Goal: Complete application form: Complete application form

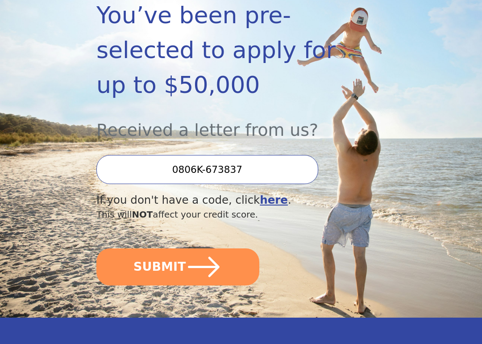
scroll to position [171, 0]
click at [161, 263] on button "SUBMIT" at bounding box center [177, 266] width 163 height 37
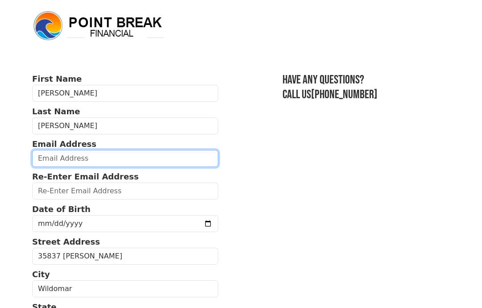
click at [64, 159] on input "email" at bounding box center [125, 158] width 186 height 17
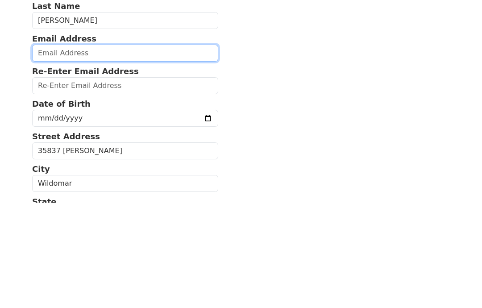
type input "nina.snyder700@gmail.com"
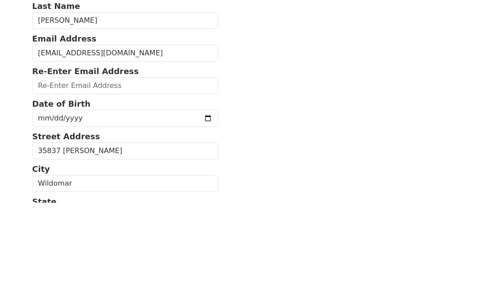
type input "nina.snyder700@gmail.com"
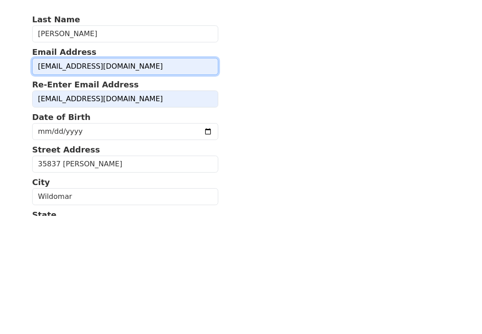
scroll to position [105, 0]
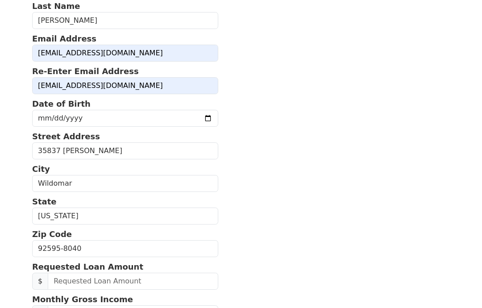
type input "6193725578"
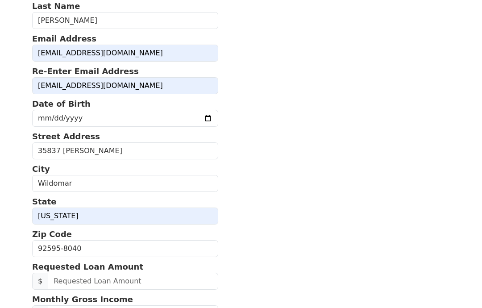
click at [51, 117] on input "date" at bounding box center [125, 118] width 186 height 17
click at [115, 117] on input "1978-02-15" at bounding box center [125, 118] width 186 height 17
type input "1978-02-09"
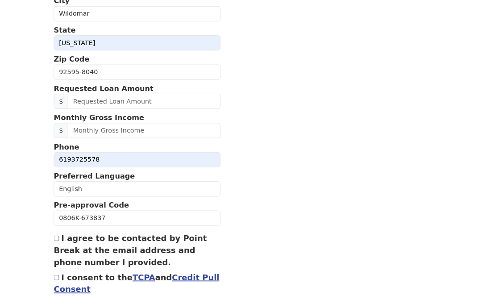
scroll to position [286, 0]
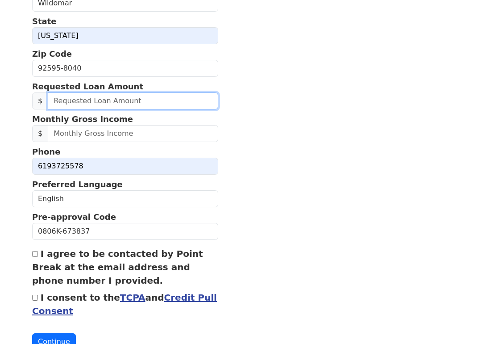
click at [84, 93] on input "text" at bounding box center [133, 100] width 171 height 17
type input "25,000.00"
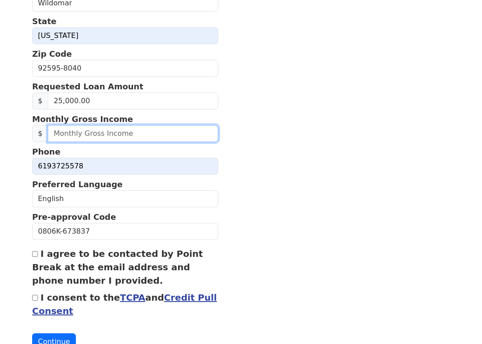
click at [62, 132] on input "text" at bounding box center [133, 133] width 171 height 17
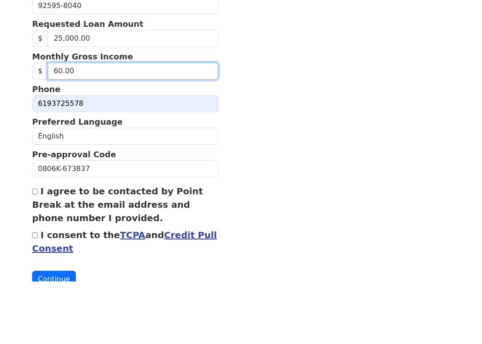
type input "6.00"
type input "5,000.00"
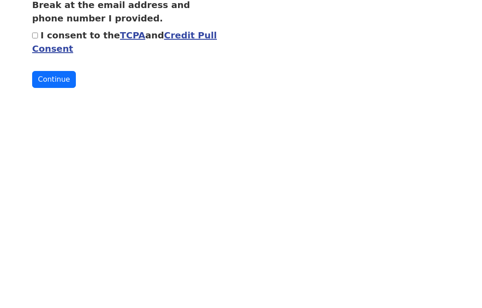
scroll to position [352, 0]
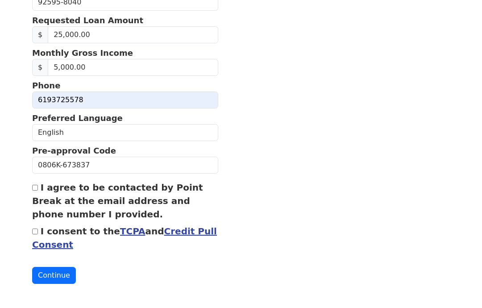
click at [34, 231] on input "I consent to the TCPA and Credit Pull Consent" at bounding box center [35, 232] width 6 height 6
checkbox input "true"
click at [56, 272] on button "Continue" at bounding box center [54, 275] width 44 height 17
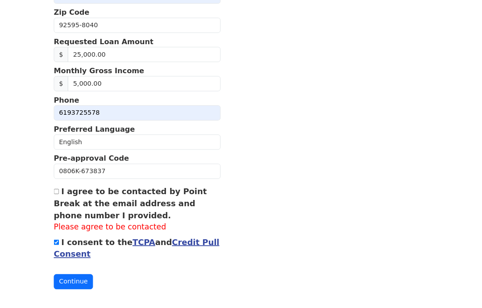
scroll to position [361, 0]
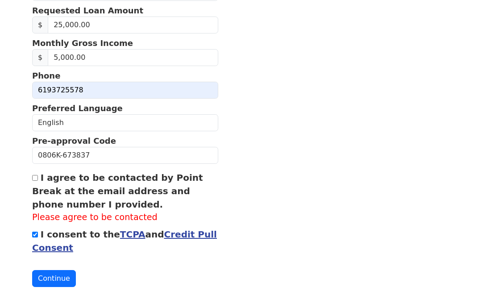
click at [42, 175] on label "I agree to be contacted by Point Break at the email address and phone number I …" at bounding box center [117, 192] width 171 height 38
click at [38, 175] on input "I agree to be contacted by Point Break at the email address and phone number I …" at bounding box center [35, 178] width 6 height 6
checkbox input "true"
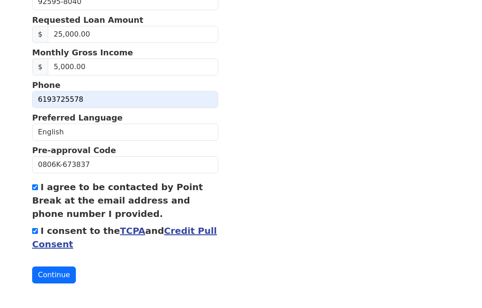
scroll to position [352, 0]
click at [61, 275] on button "Continue" at bounding box center [54, 275] width 44 height 17
